Goal: Information Seeking & Learning: Learn about a topic

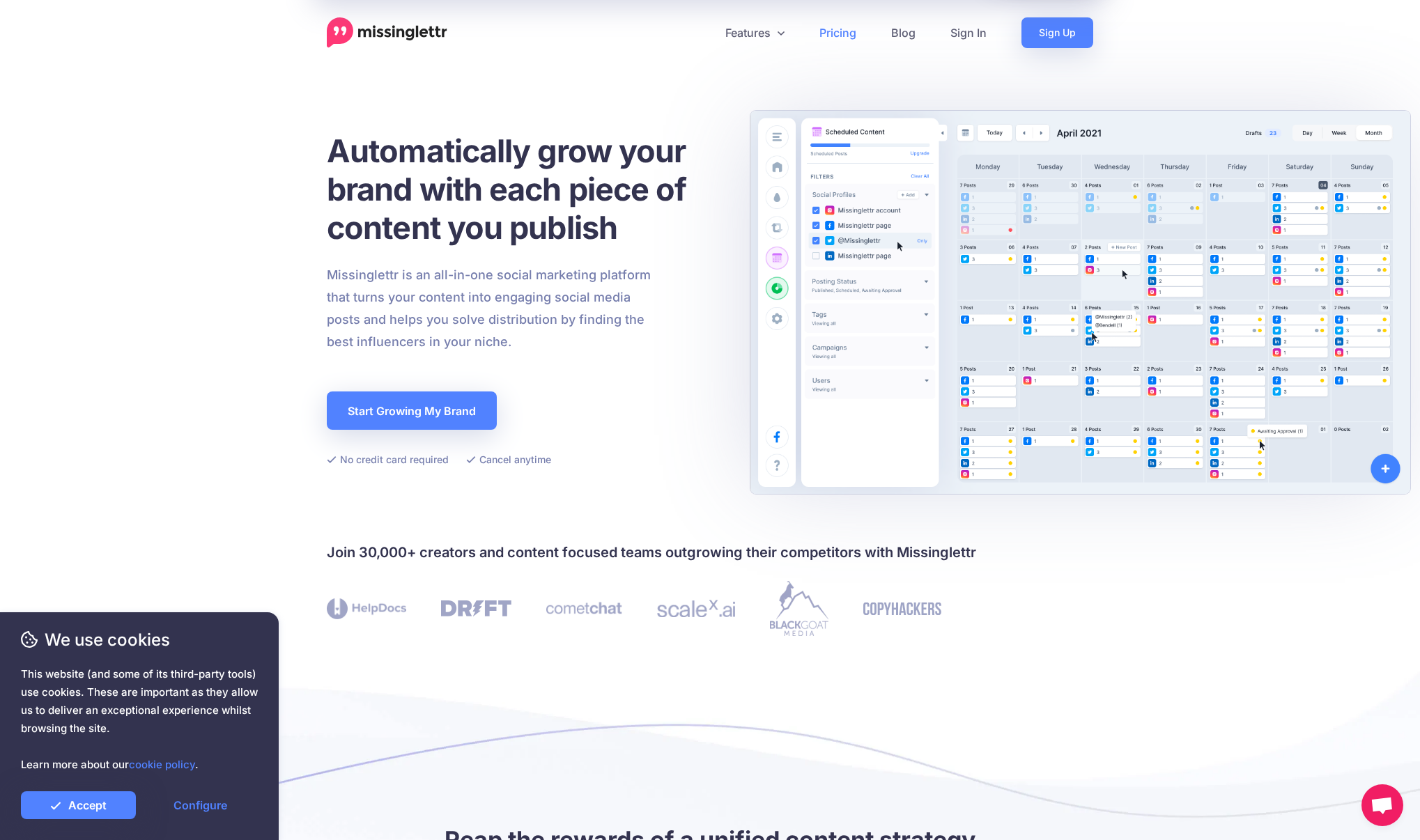
click at [839, 39] on link "Pricing" at bounding box center [838, 33] width 72 height 30
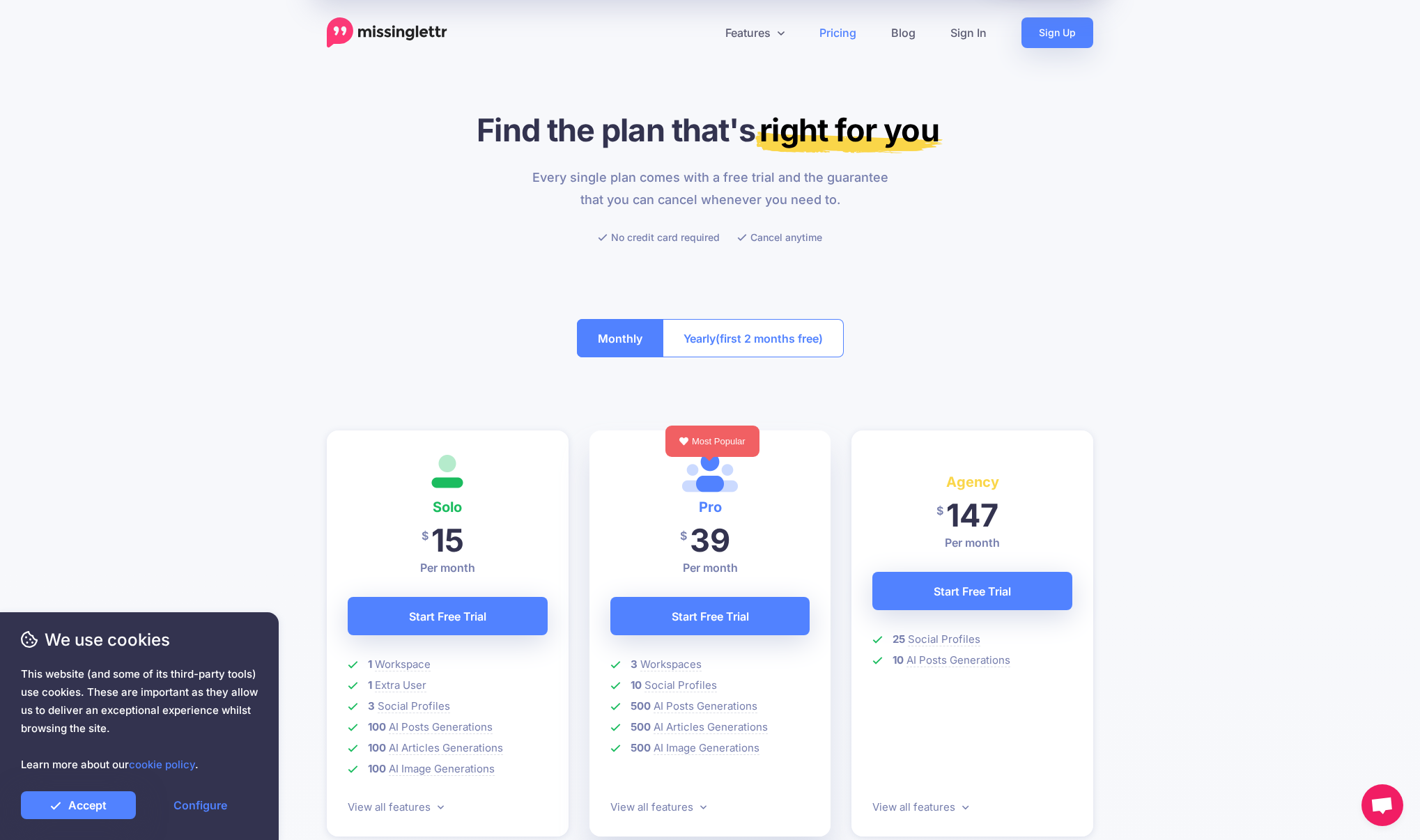
click at [437, 344] on div "Monthly Yearly (first 2 months free)" at bounding box center [710, 338] width 766 height 80
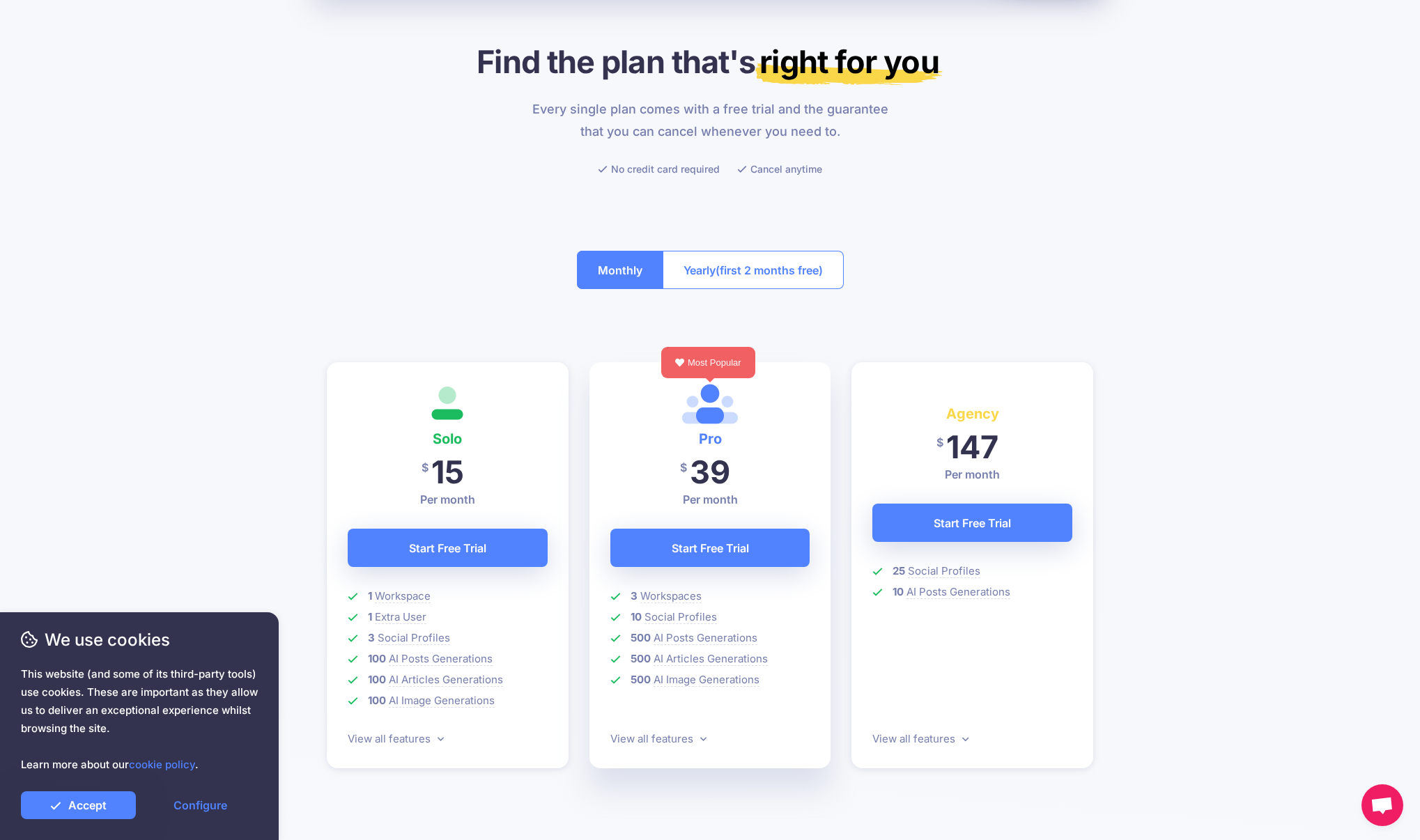
scroll to position [74, 0]
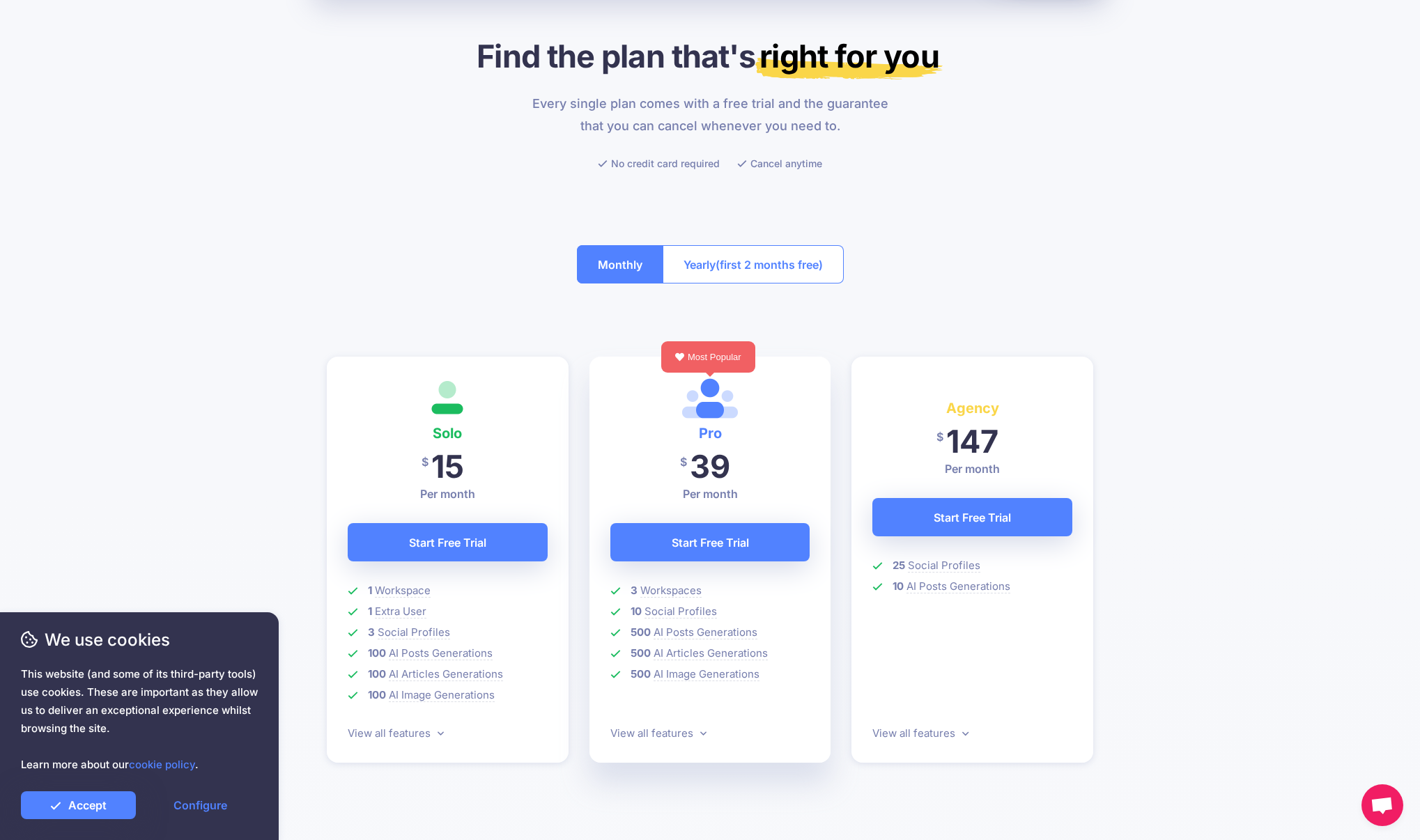
click at [401, 241] on div "Monthly Yearly (first 2 months free)" at bounding box center [710, 265] width 766 height 80
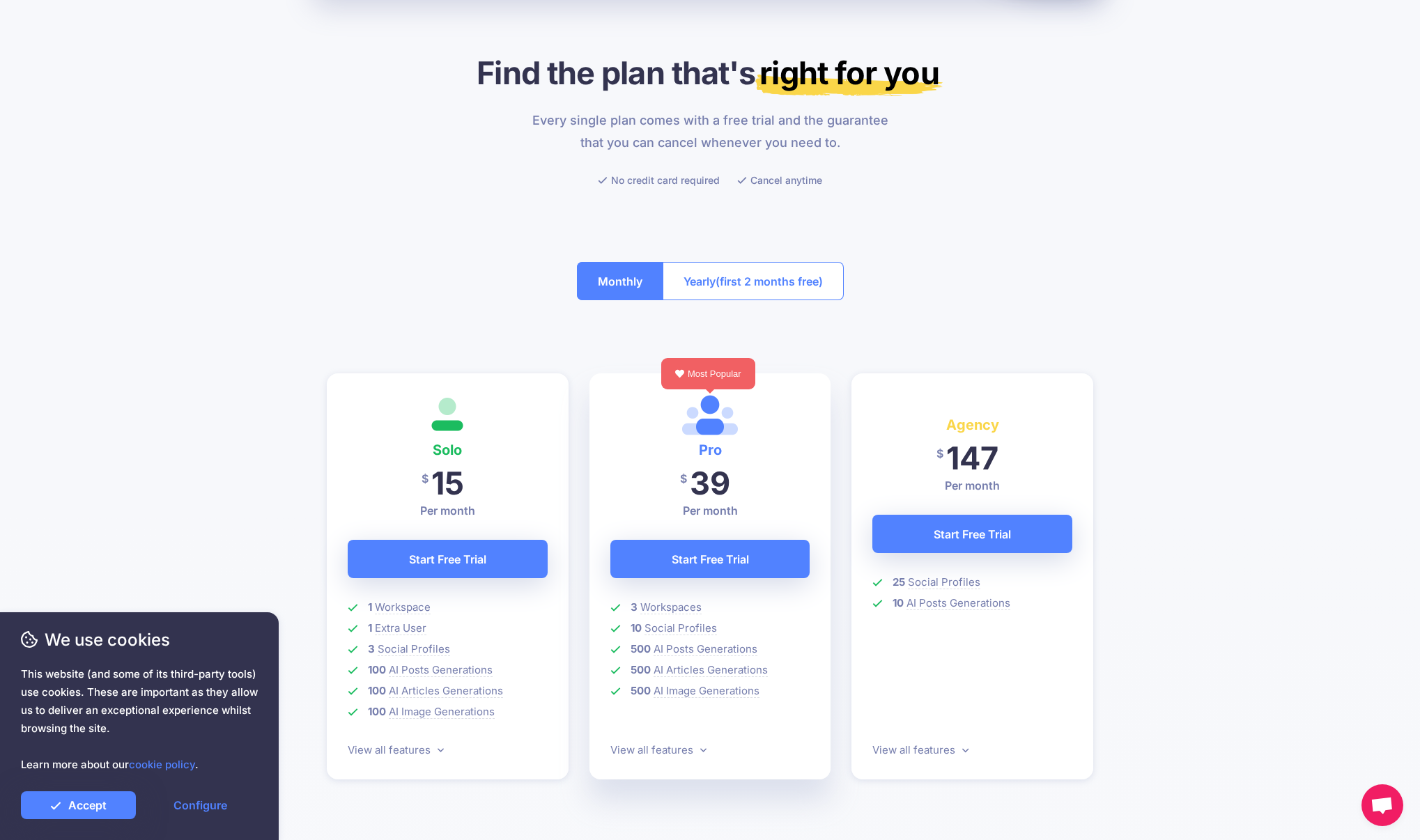
scroll to position [0, 0]
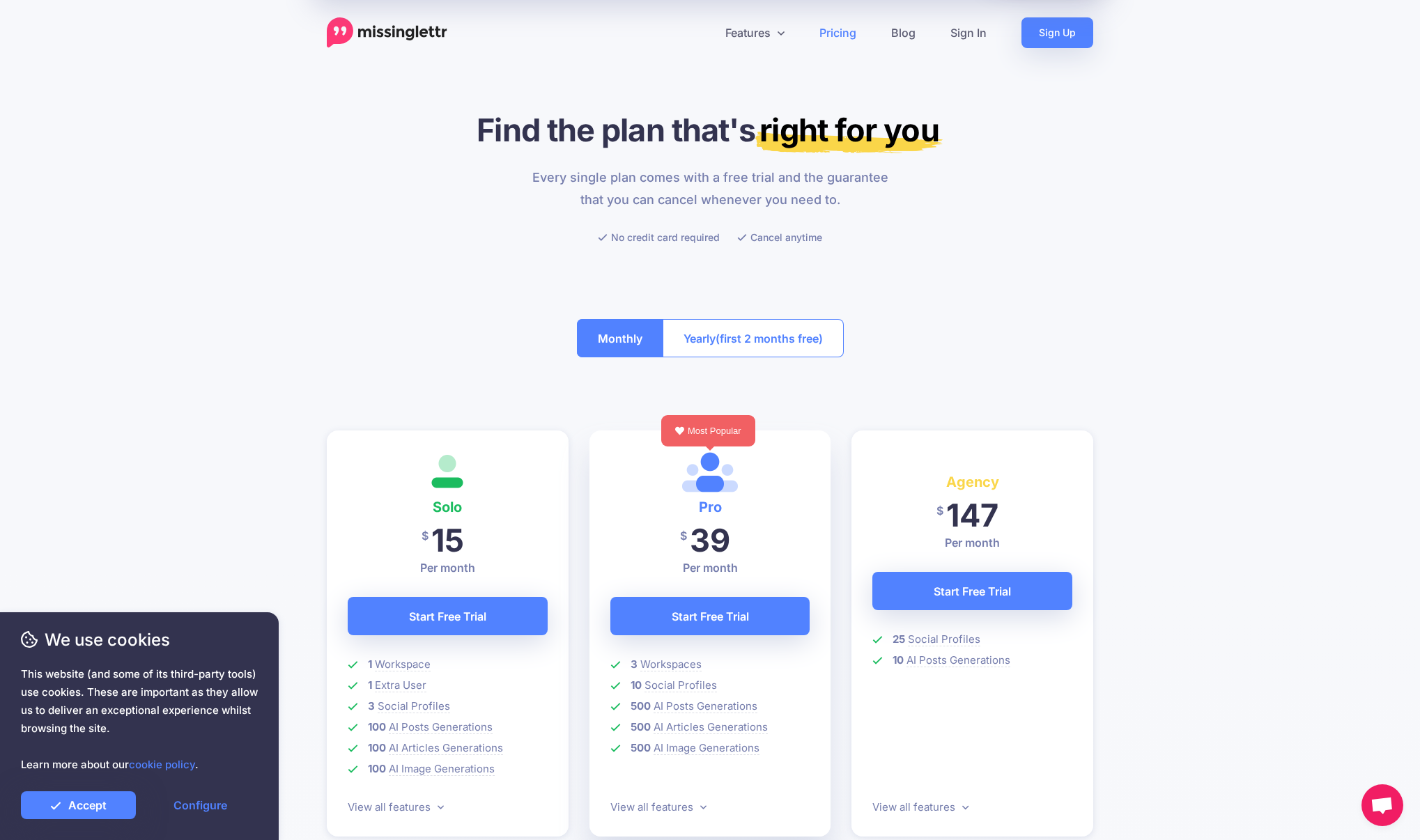
click at [421, 30] on img at bounding box center [387, 33] width 121 height 30
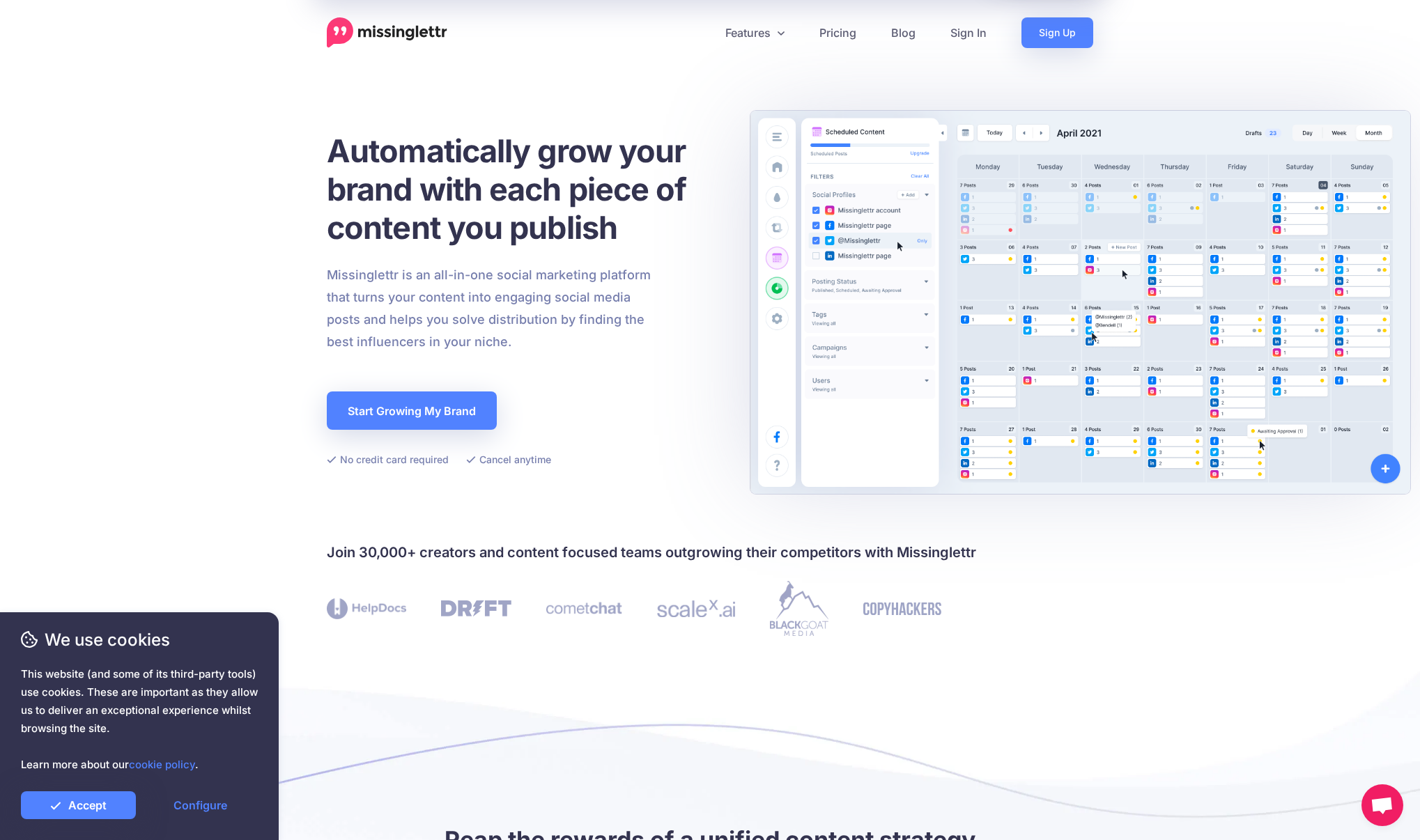
click at [713, 420] on div "Automatically grow your brand with each piece of content you publish Missinglet…" at bounding box center [524, 300] width 393 height 336
click at [784, 31] on icon at bounding box center [780, 33] width 7 height 4
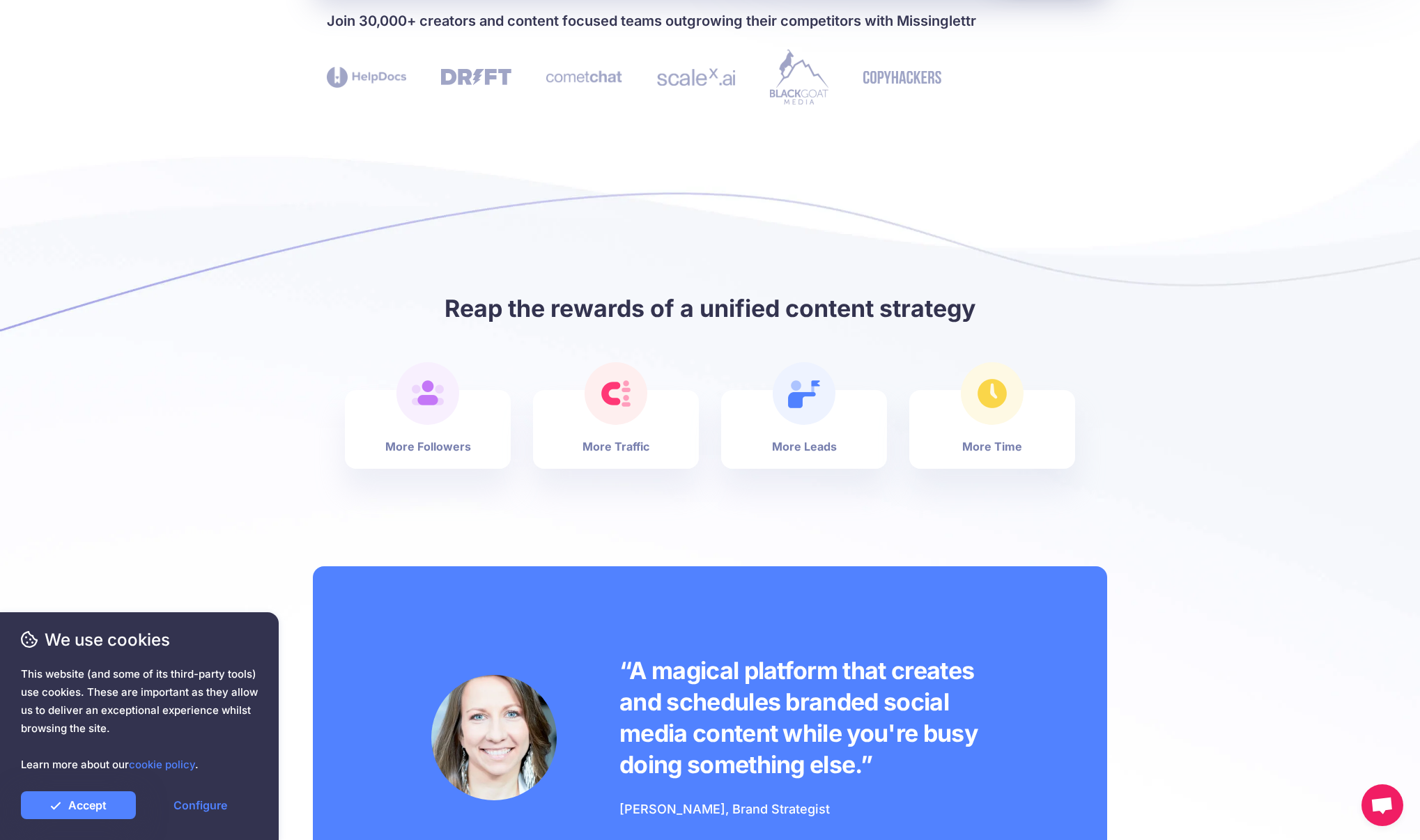
scroll to position [5, 0]
